Goal: Task Accomplishment & Management: Complete application form

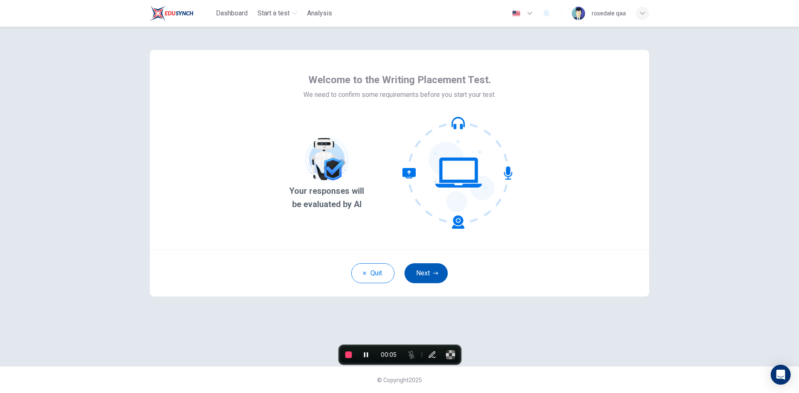
click at [427, 273] on button "Next" at bounding box center [426, 273] width 43 height 20
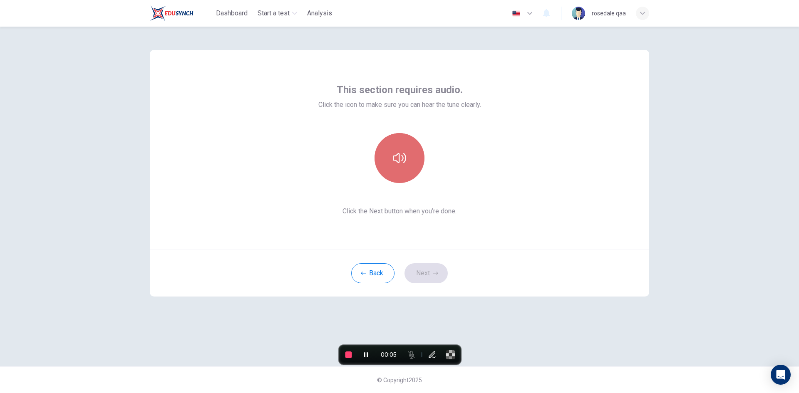
click at [405, 158] on icon "button" at bounding box center [399, 157] width 13 height 13
click at [429, 270] on button "Next" at bounding box center [426, 273] width 43 height 20
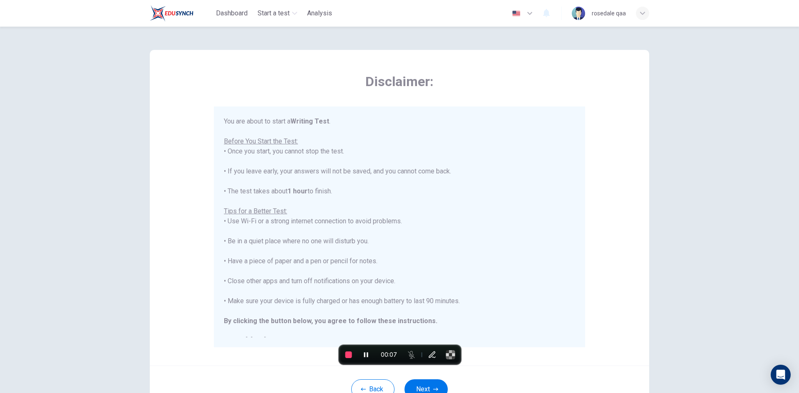
scroll to position [69, 0]
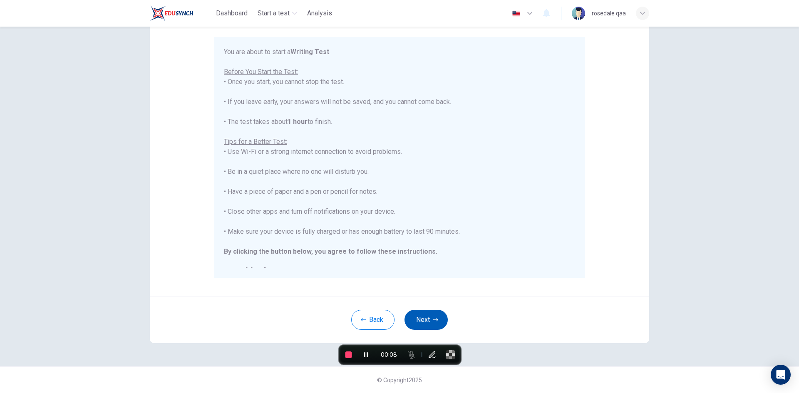
click at [433, 322] on icon "button" at bounding box center [435, 320] width 5 height 5
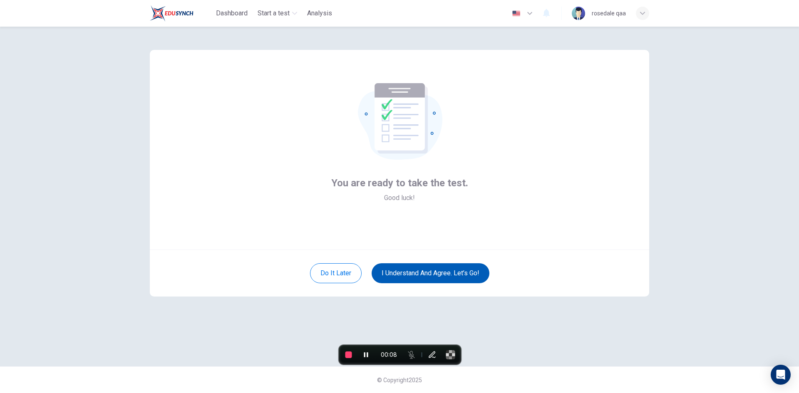
click at [447, 267] on button "I understand and agree. Let’s go!" at bounding box center [431, 273] width 118 height 20
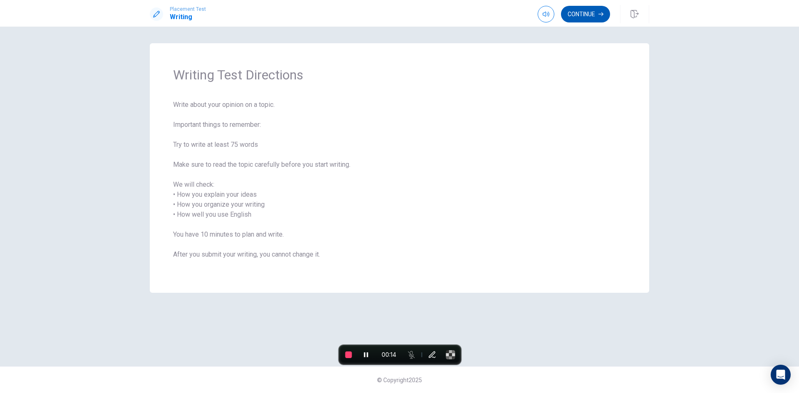
click at [575, 17] on button "Continue" at bounding box center [585, 14] width 49 height 17
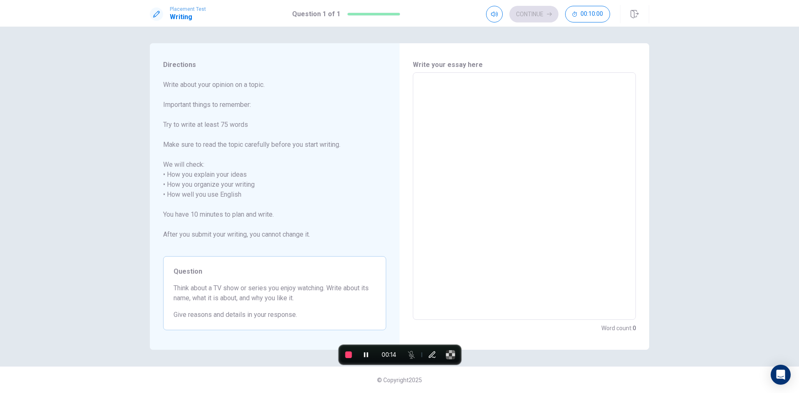
click at [511, 127] on textarea at bounding box center [524, 196] width 211 height 234
type textarea "q"
type textarea "x"
type textarea "qa"
type textarea "x"
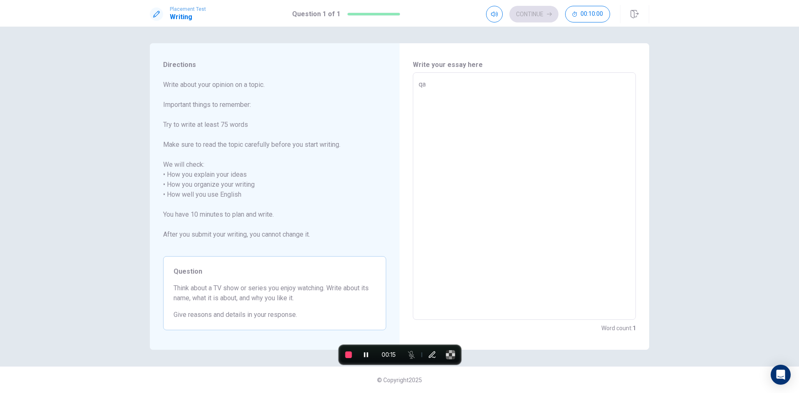
type textarea "qa"
type textarea "x"
type textarea "qa q"
type textarea "x"
type textarea "qa qa"
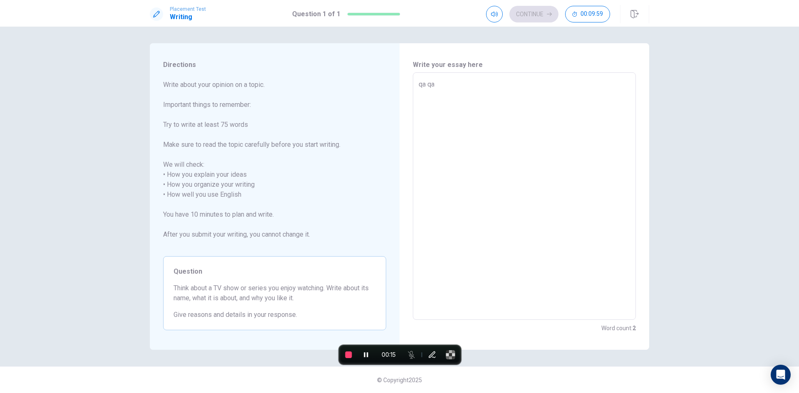
type textarea "x"
type textarea "qa qa"
type textarea "x"
type textarea "qa qa q"
type textarea "x"
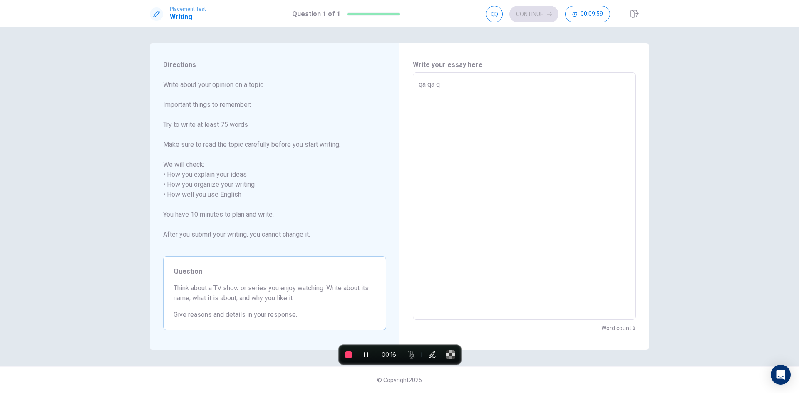
type textarea "qa qa qa"
type textarea "x"
type textarea "qa qa qa"
type textarea "x"
drag, startPoint x: 634, startPoint y: 16, endPoint x: 442, endPoint y: 52, distance: 195.2
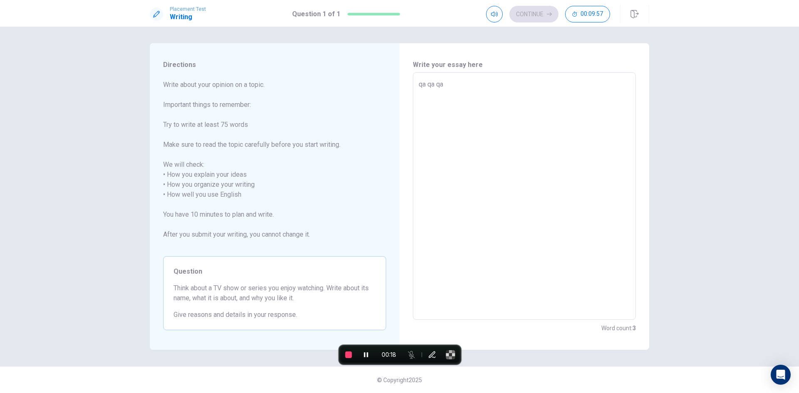
click at [634, 16] on icon "button" at bounding box center [634, 14] width 8 height 8
